Goal: Information Seeking & Learning: Learn about a topic

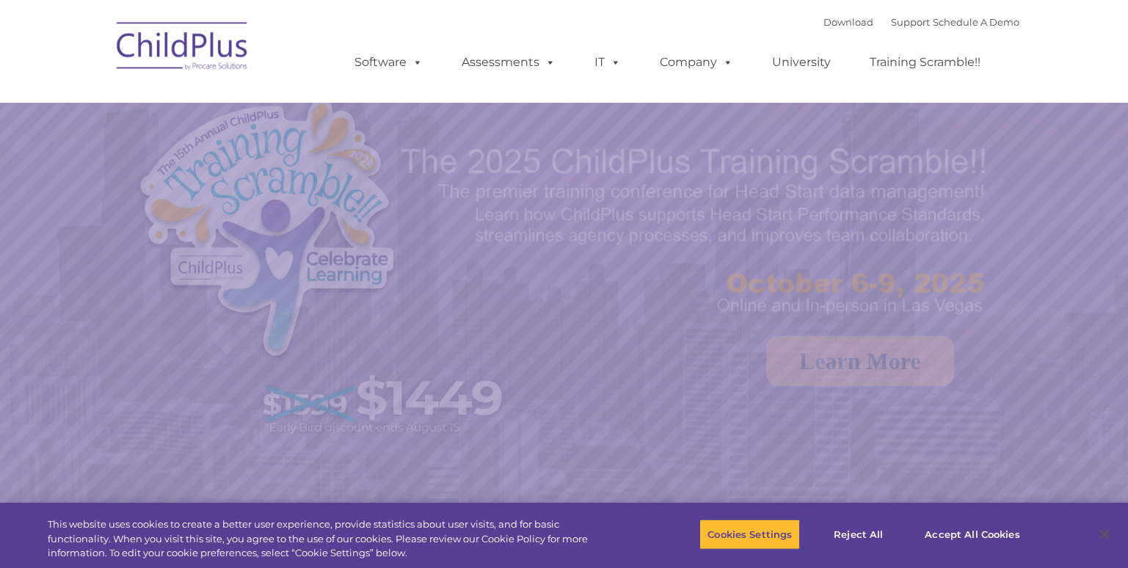
select select "MEDIUM"
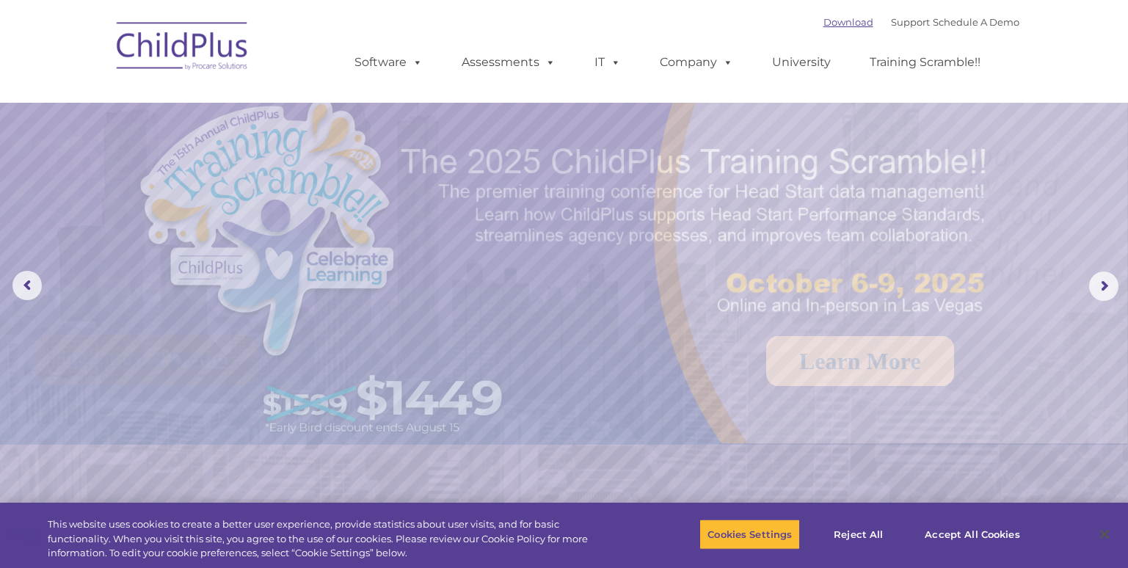
click at [835, 23] on link "Download" at bounding box center [848, 22] width 50 height 12
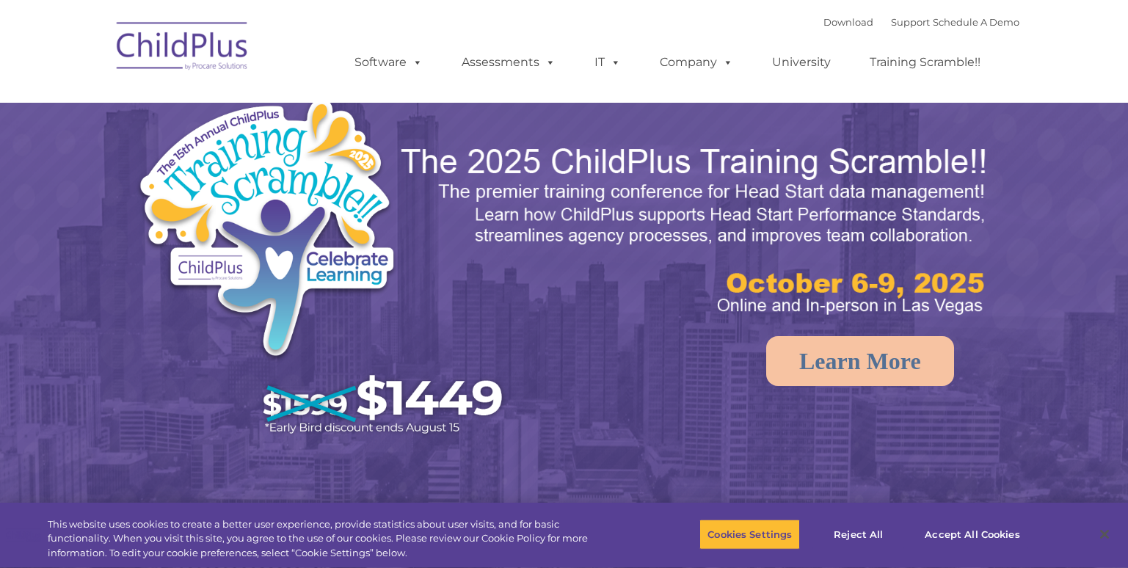
select select "MEDIUM"
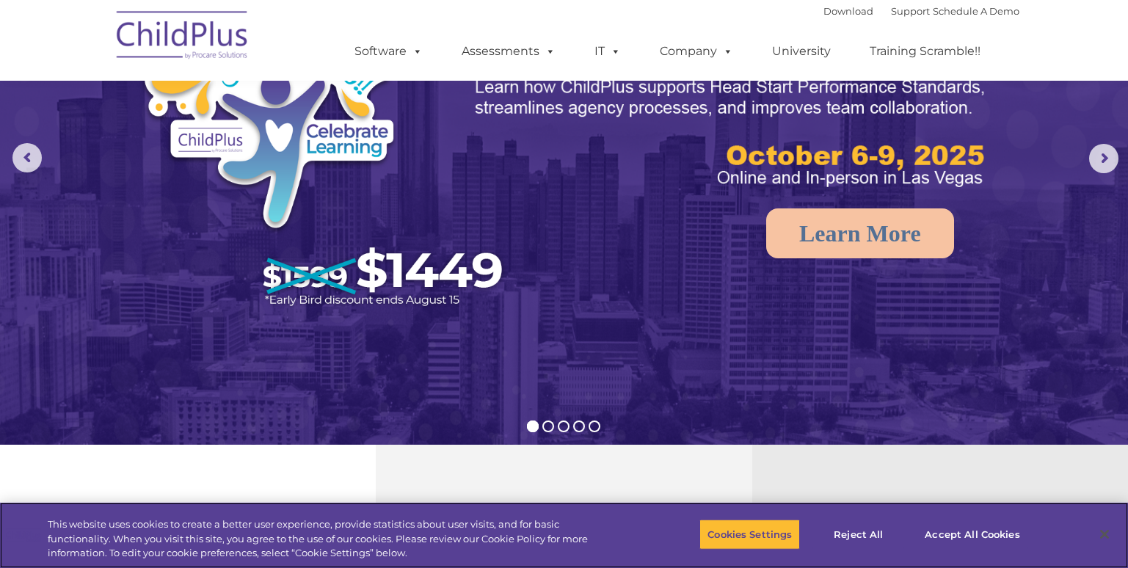
scroll to position [130, 0]
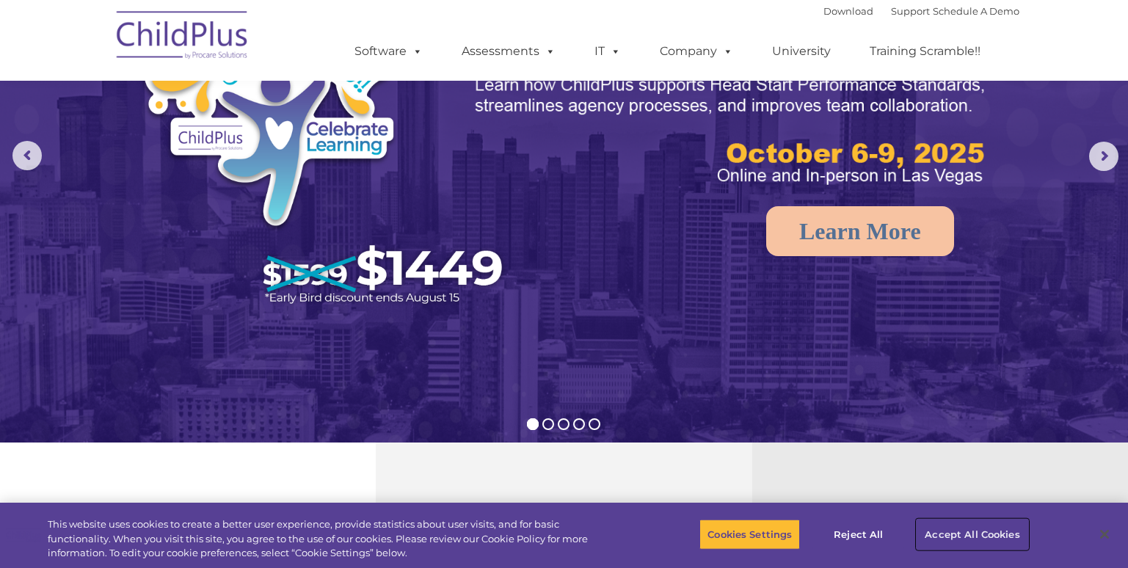
click at [1001, 528] on button "Accept All Cookies" at bounding box center [971, 534] width 111 height 31
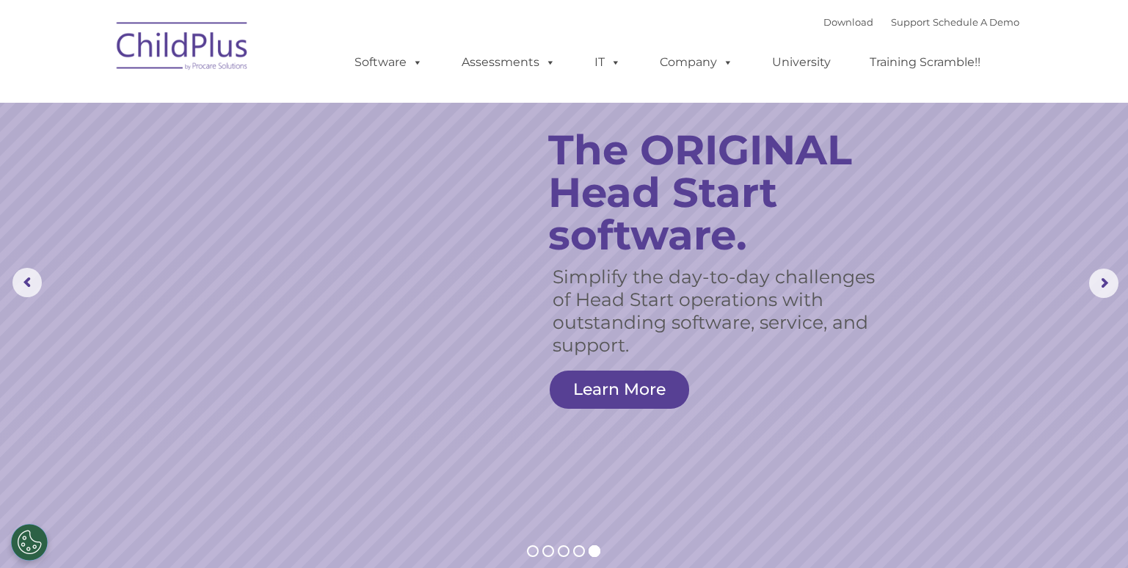
scroll to position [0, 0]
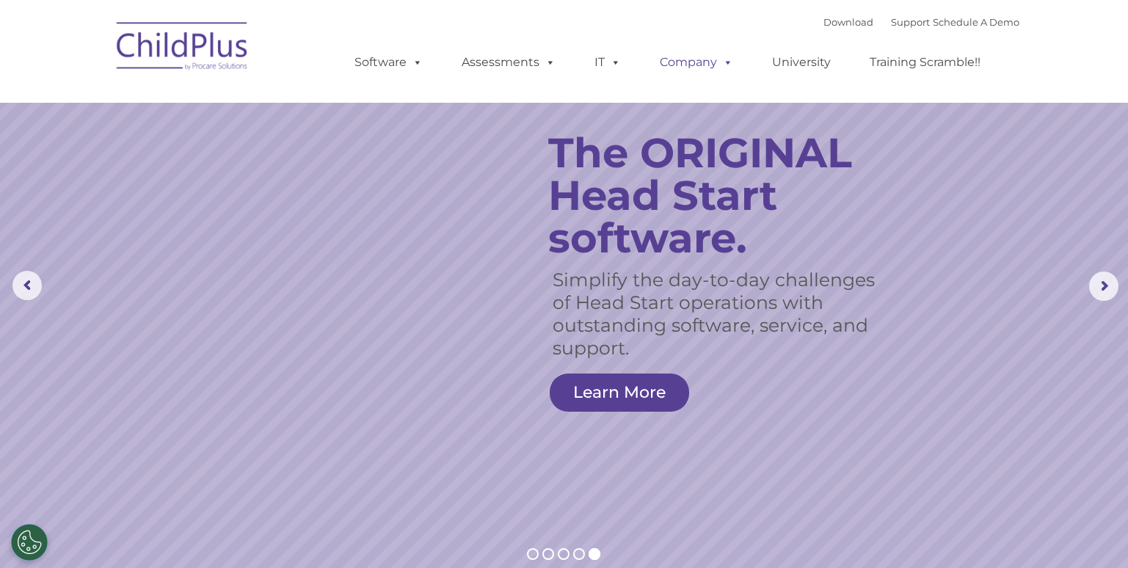
click at [691, 51] on link "Company" at bounding box center [696, 62] width 103 height 29
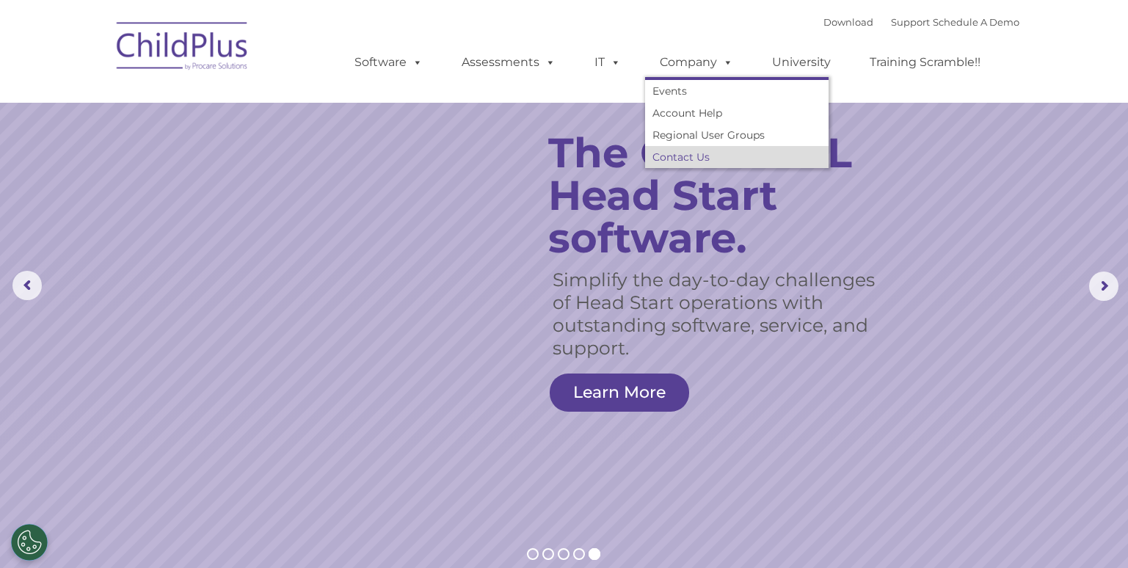
click at [689, 157] on link "Contact Us" at bounding box center [736, 157] width 183 height 22
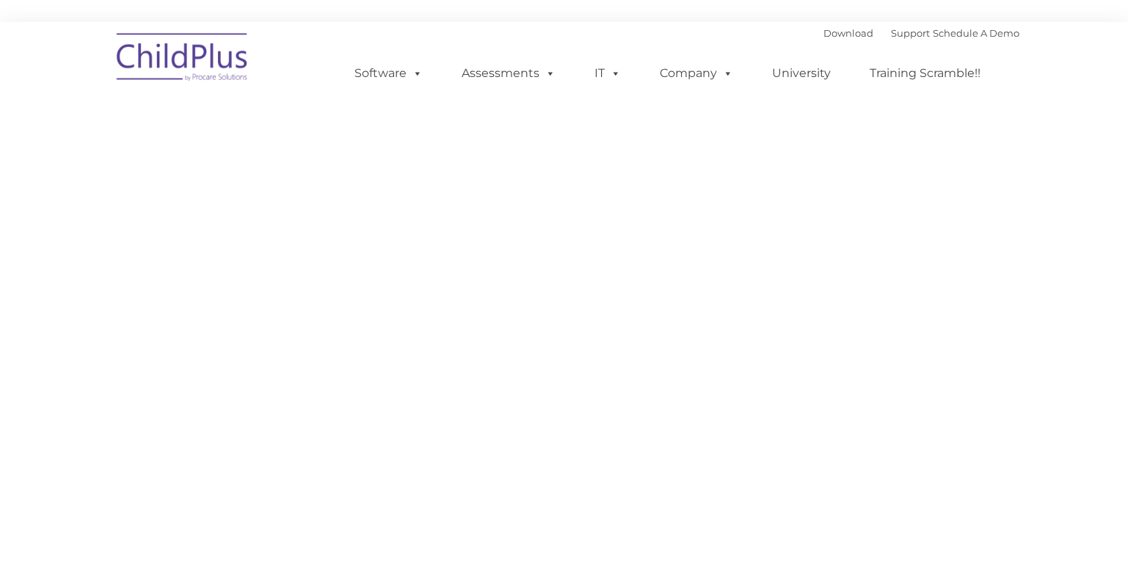
select select "MEDIUM"
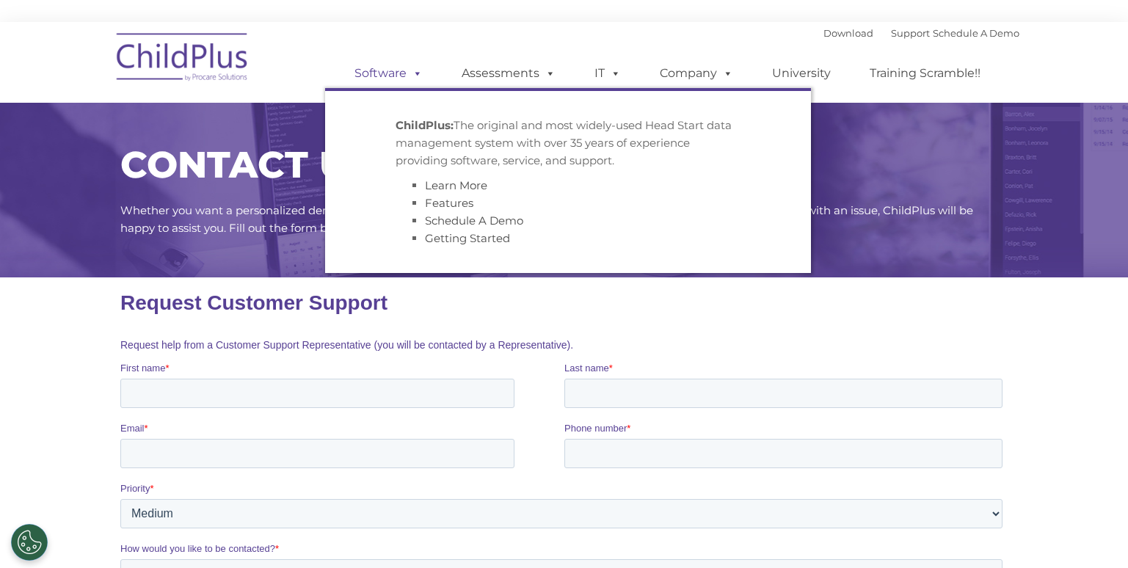
click at [376, 76] on link "Software" at bounding box center [389, 73] width 98 height 29
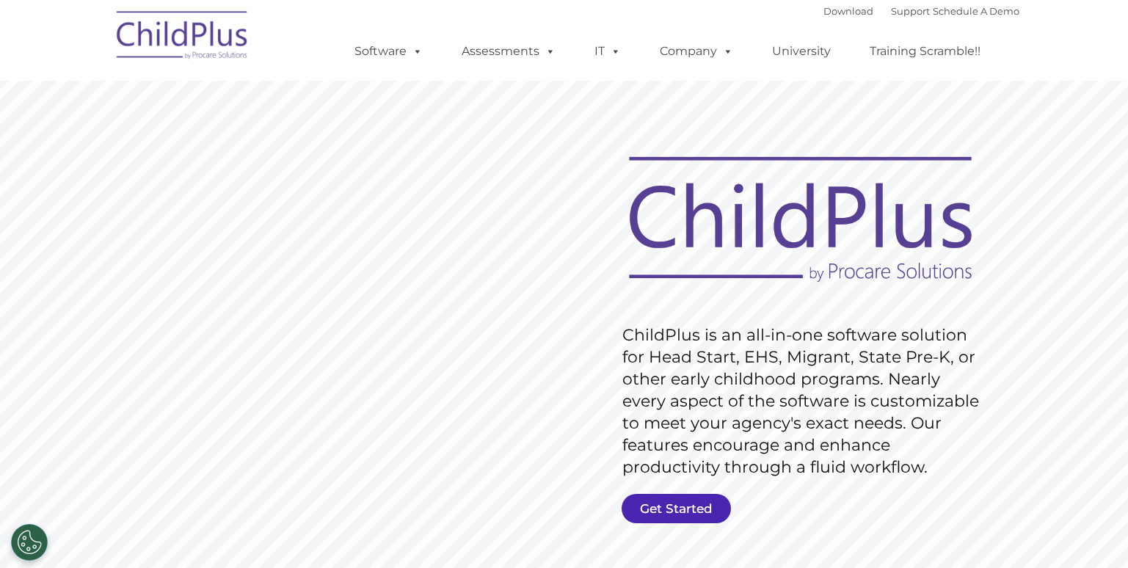
click at [645, 519] on link "Get Started" at bounding box center [675, 508] width 109 height 29
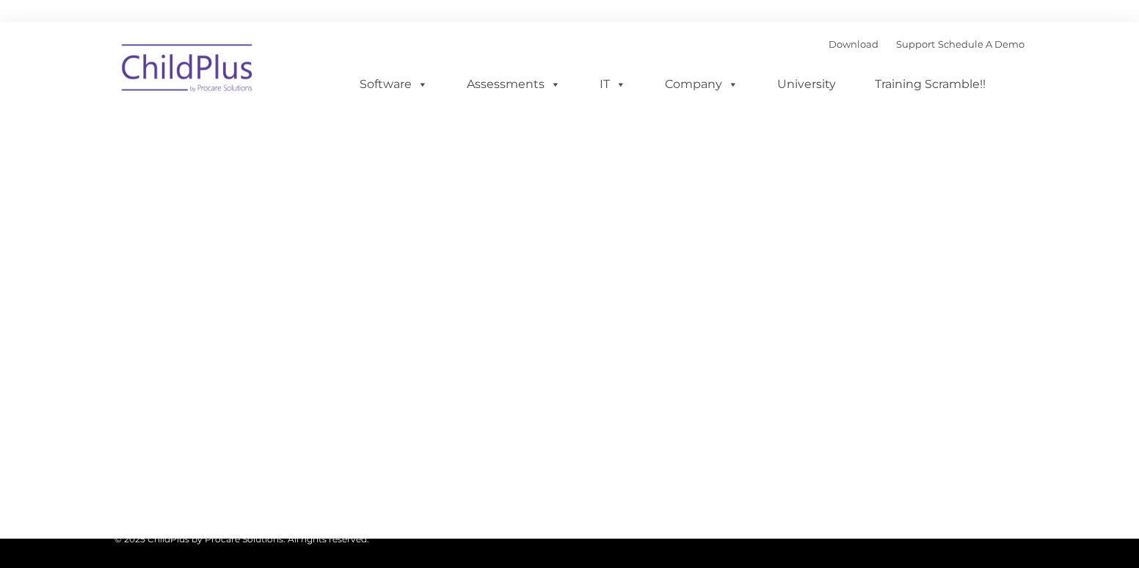
type input ""
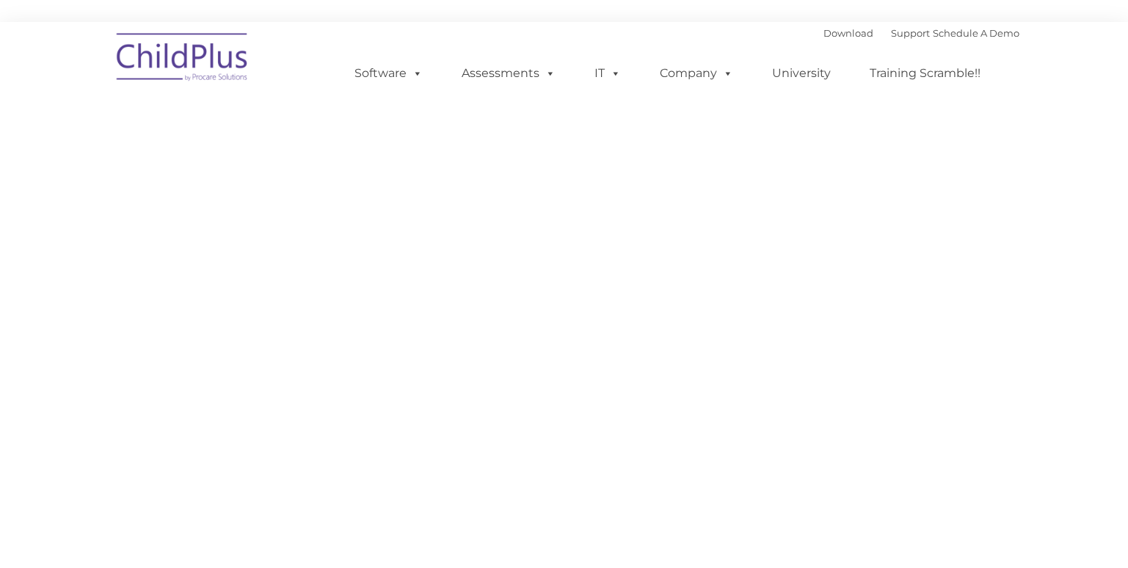
select select "MEDIUM"
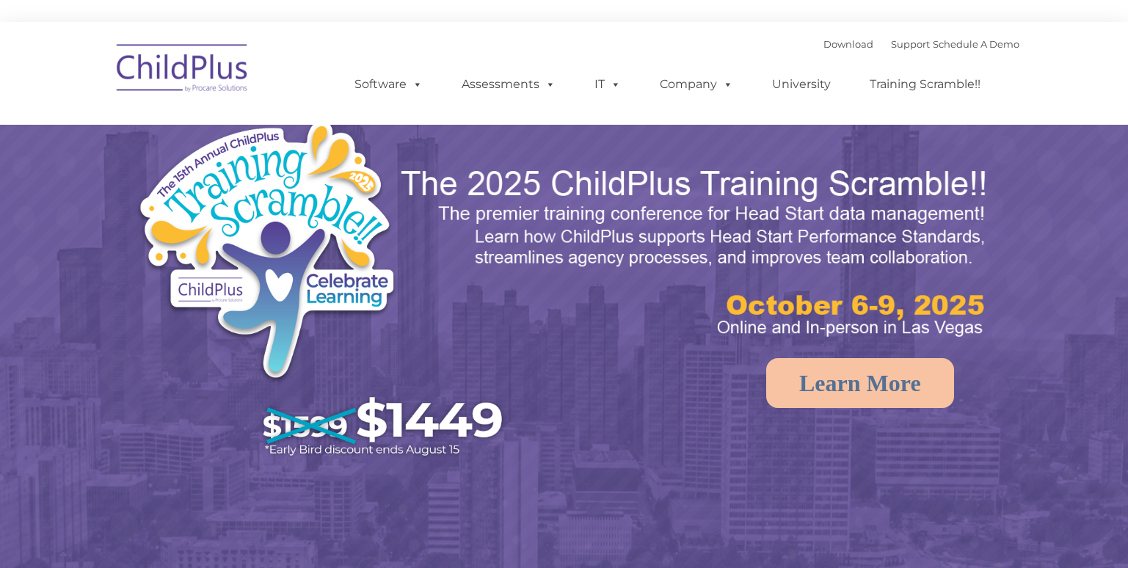
select select "MEDIUM"
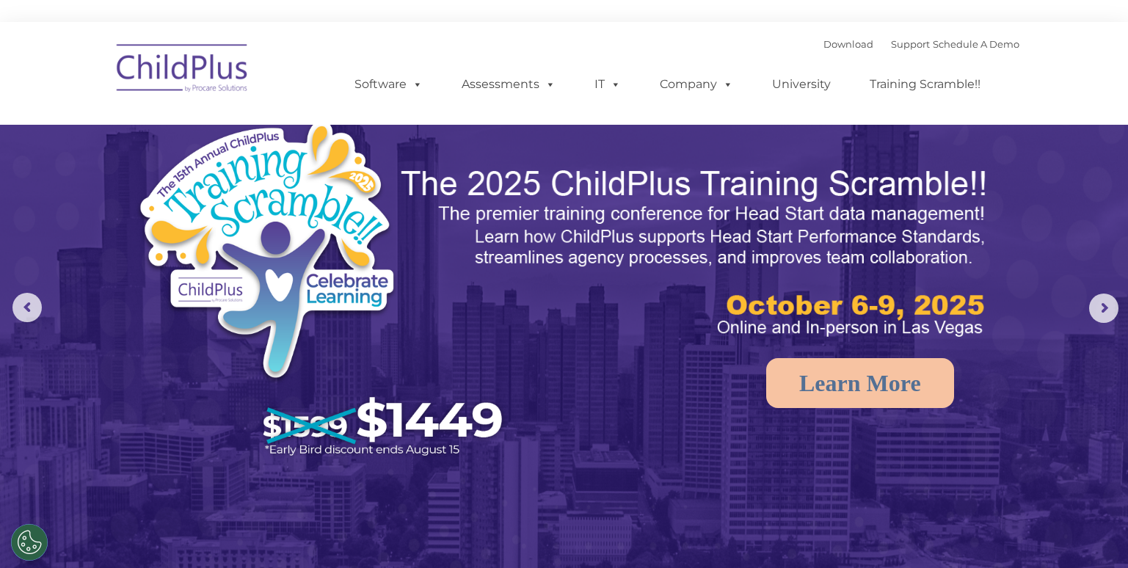
click at [1103, 309] on rs-arrow at bounding box center [1103, 307] width 29 height 29
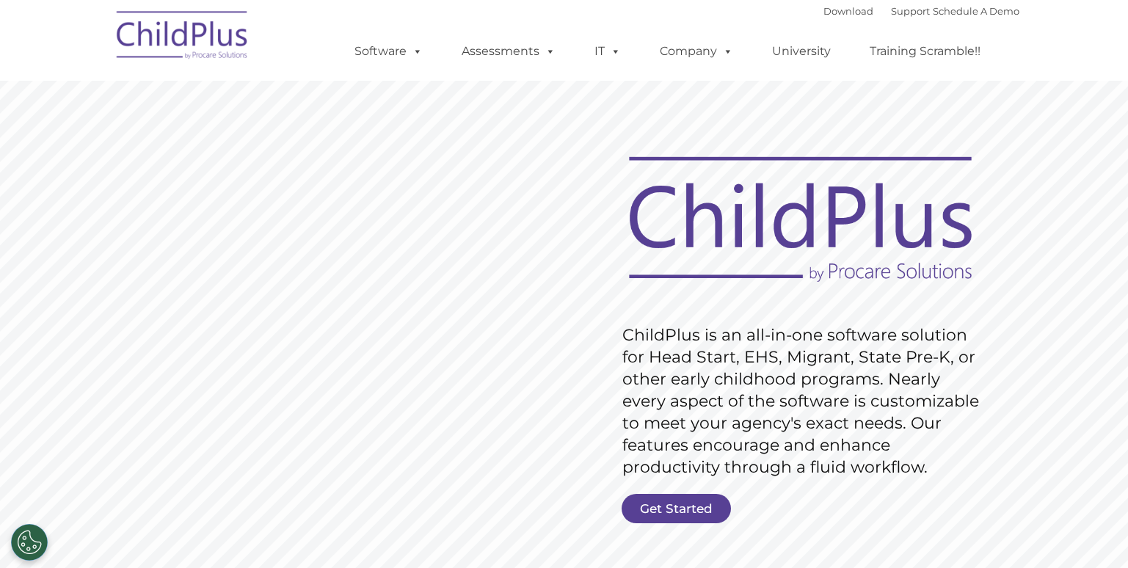
click at [671, 507] on link "Get Started" at bounding box center [675, 508] width 109 height 29
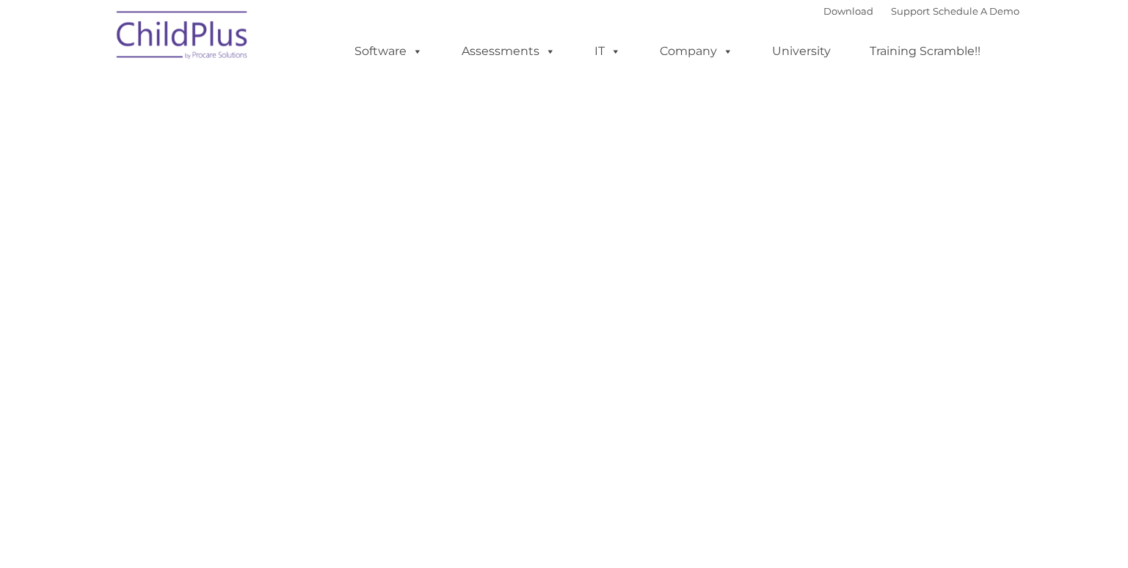
select select "MEDIUM"
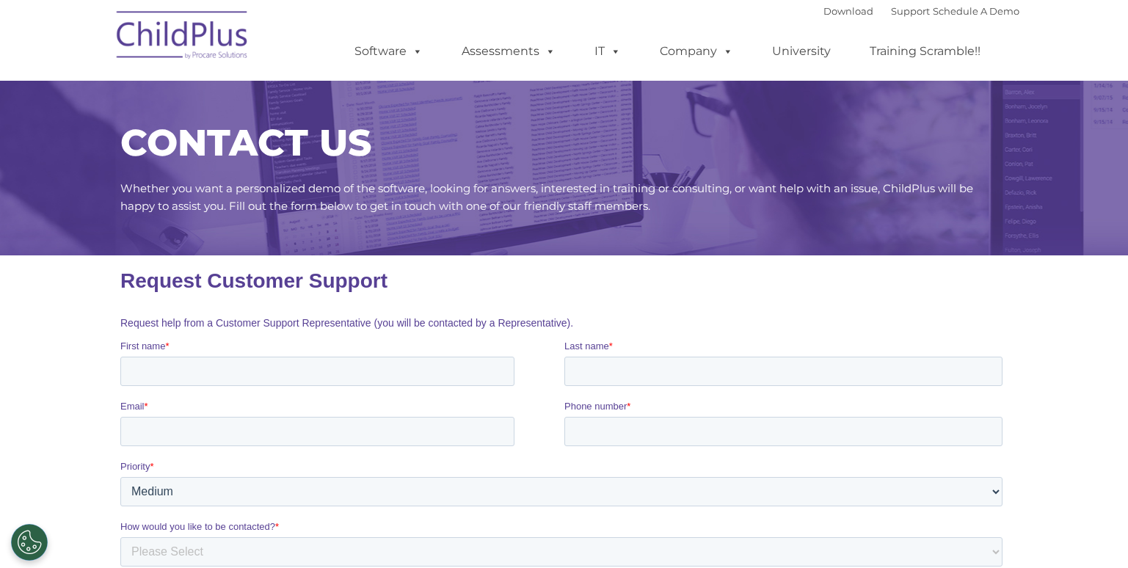
click at [887, 280] on h1 "Request Customer Support" at bounding box center [564, 280] width 888 height 23
click at [830, 11] on link "Download" at bounding box center [848, 11] width 50 height 12
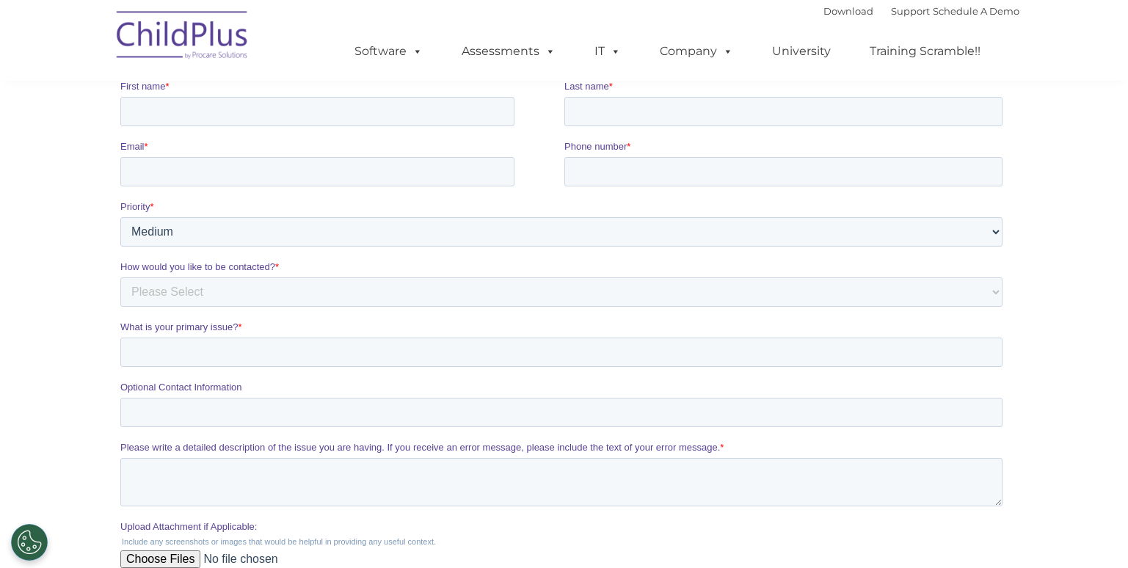
click at [26, 79] on nav "Download Support | Schedule A Demo  MENU MENU Software ChildPlus: The original…" at bounding box center [564, 40] width 1128 height 81
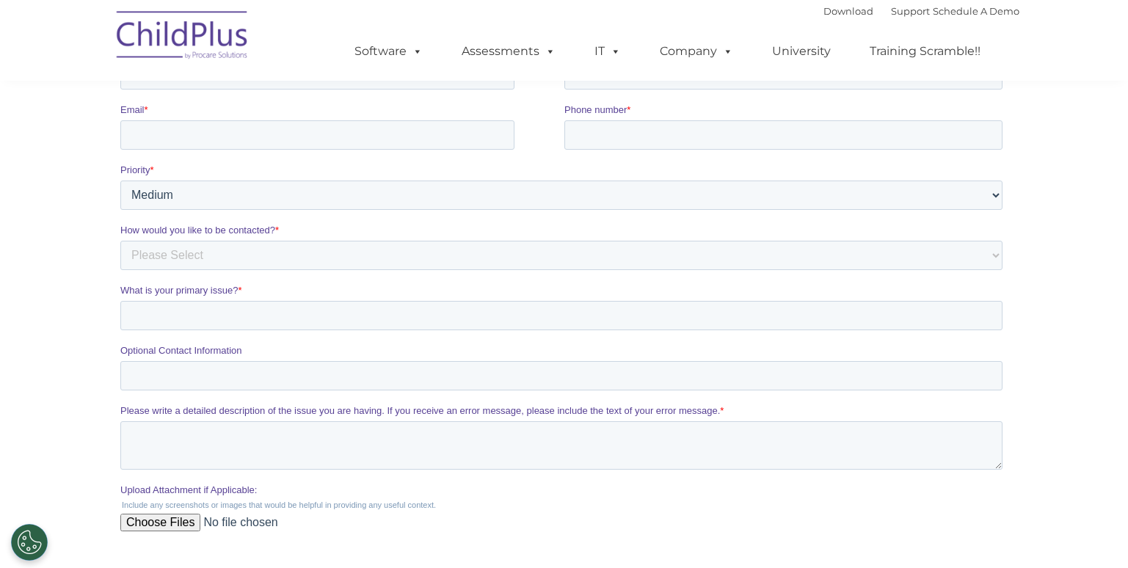
click at [39, 237] on section "CONTACT US Whether you want a personalized demo of the software, looking for an…" at bounding box center [564, 183] width 1128 height 959
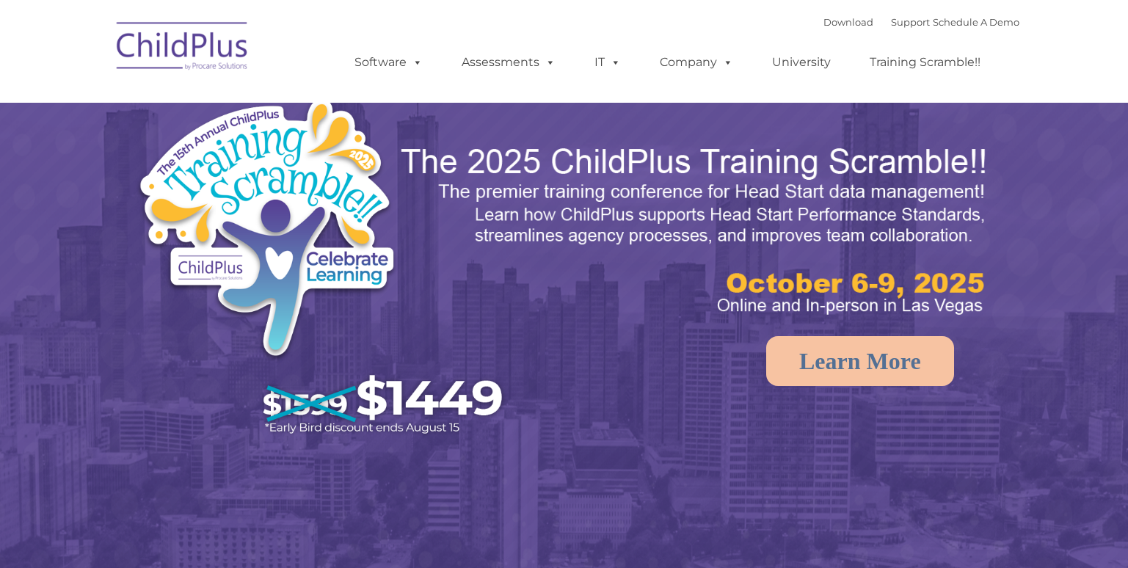
select select "MEDIUM"
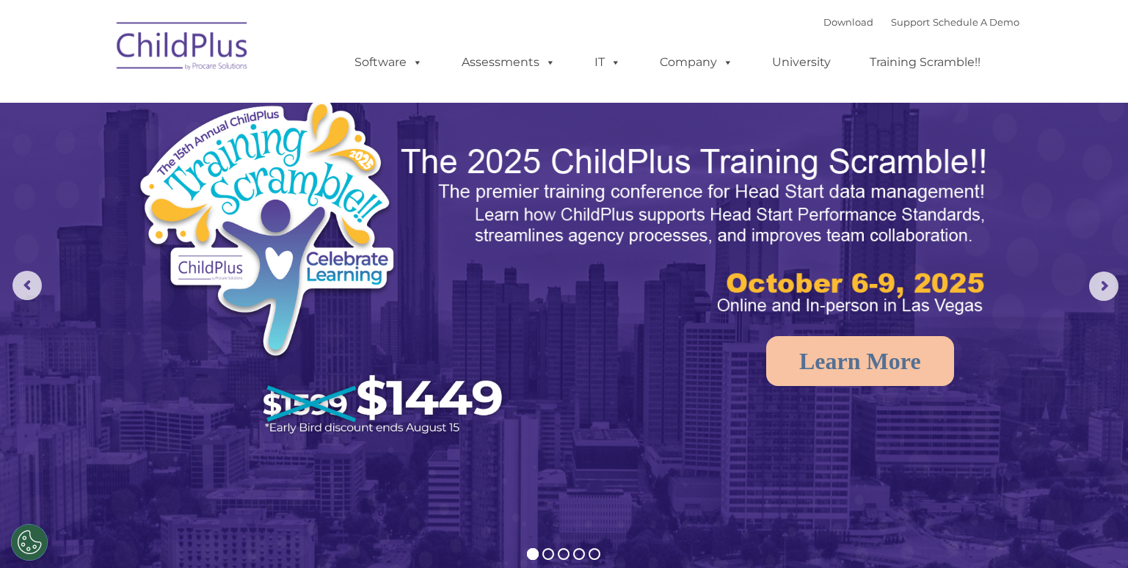
click at [926, 365] on link "Learn More" at bounding box center [860, 361] width 188 height 50
